Goal: Information Seeking & Learning: Understand process/instructions

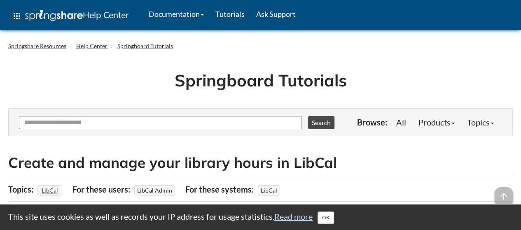
drag, startPoint x: 0, startPoint y: 0, endPoint x: 141, endPoint y: 105, distance: 176.2
click at [141, 105] on div "Springboard Tutorials" at bounding box center [260, 83] width 505 height 51
